Goal: Transaction & Acquisition: Download file/media

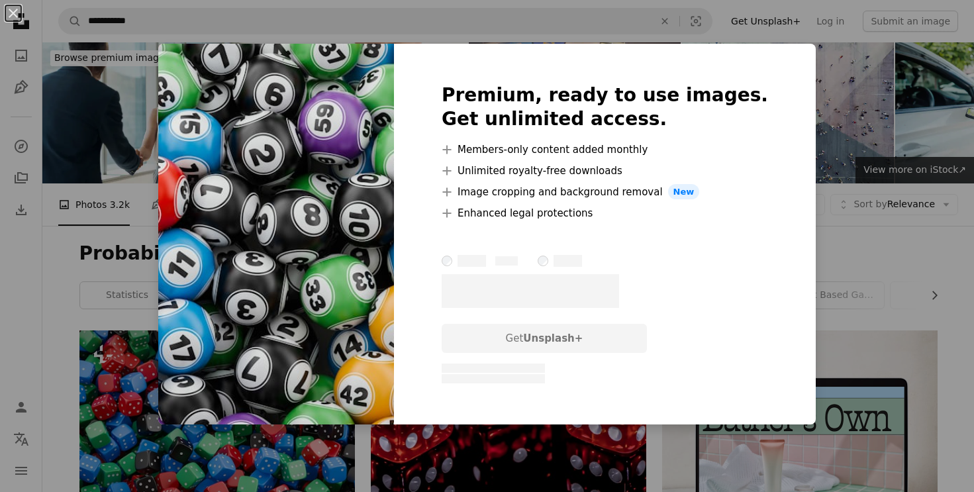
scroll to position [662, 0]
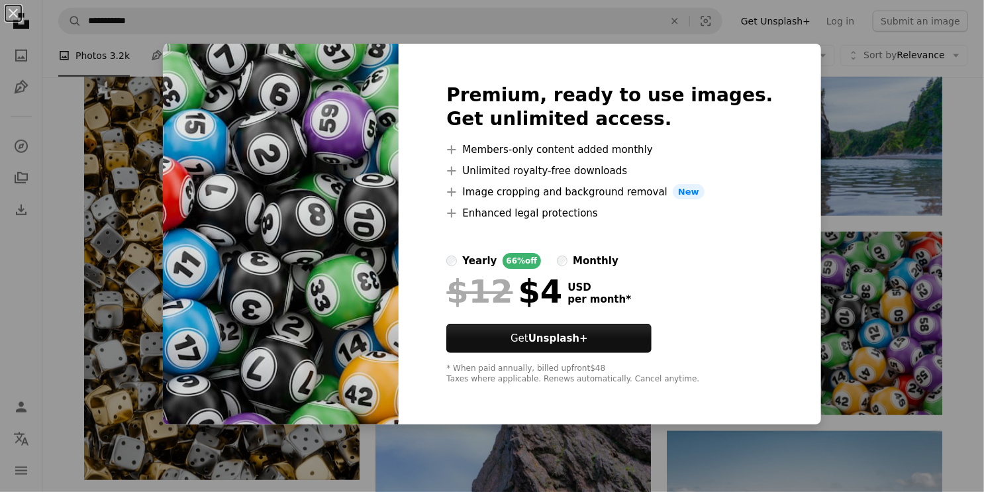
click at [840, 284] on div "An X shape Premium, ready to use images. Get unlimited access. A plus sign Memb…" at bounding box center [492, 246] width 984 height 492
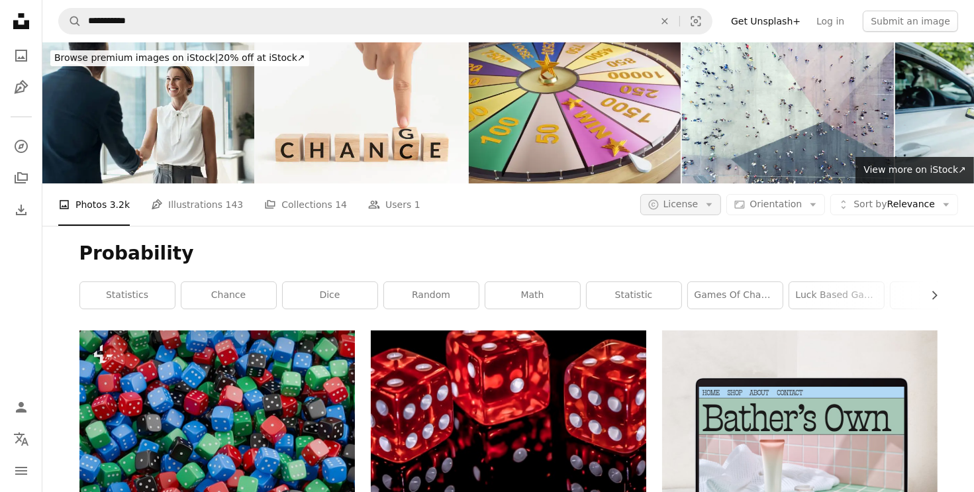
click at [708, 196] on button "A copyright icon © License Arrow down" at bounding box center [681, 204] width 81 height 21
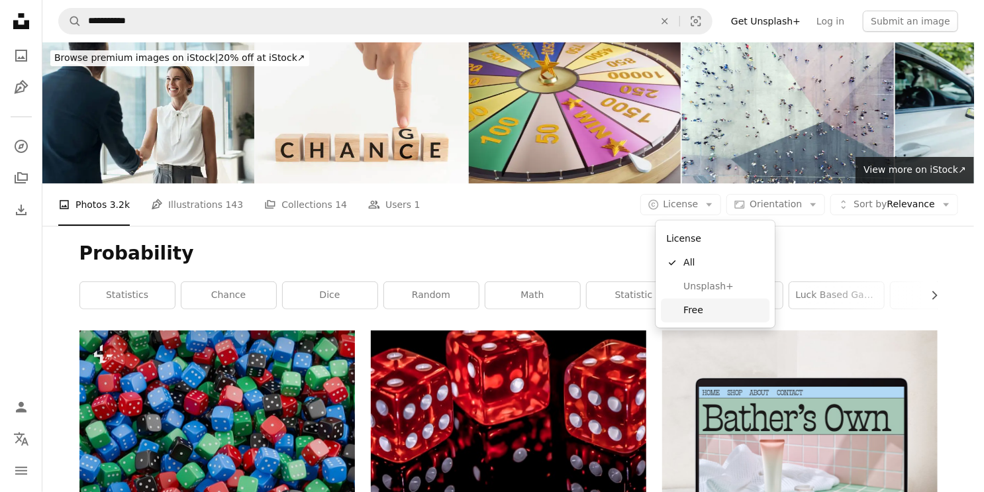
click at [686, 313] on span "Free" at bounding box center [724, 310] width 81 height 13
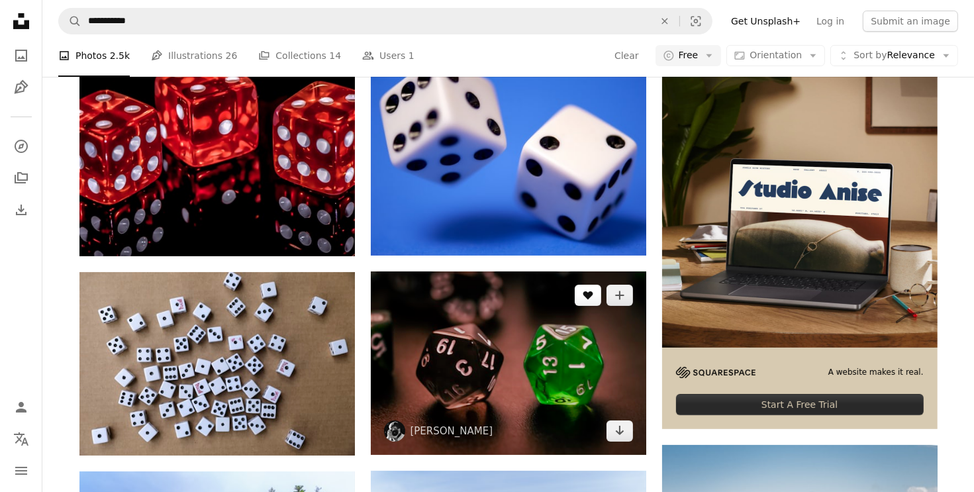
scroll to position [265, 0]
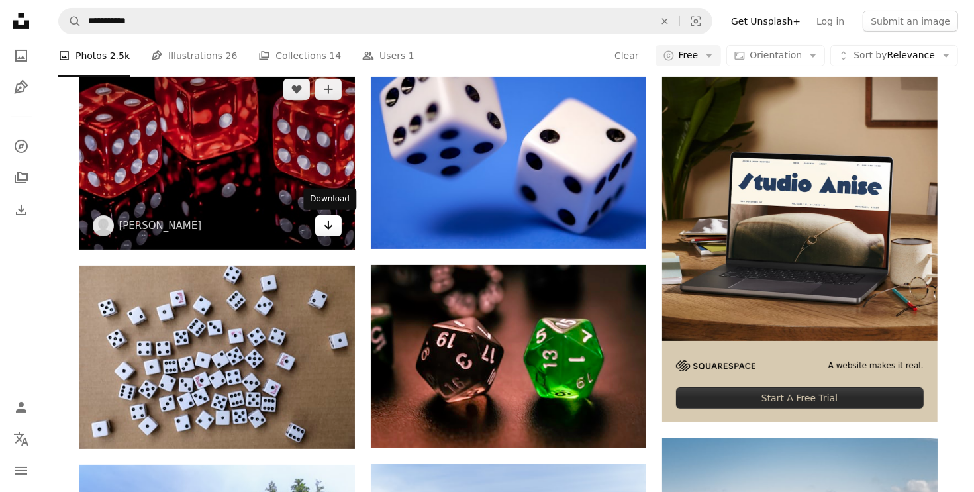
click at [330, 229] on icon "Arrow pointing down" at bounding box center [328, 225] width 11 height 16
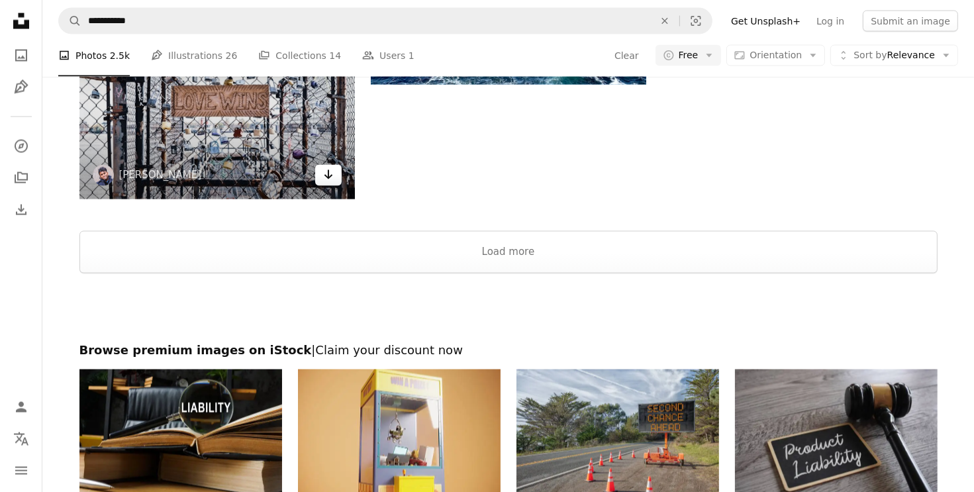
scroll to position [2319, 0]
